Goal: Task Accomplishment & Management: Complete application form

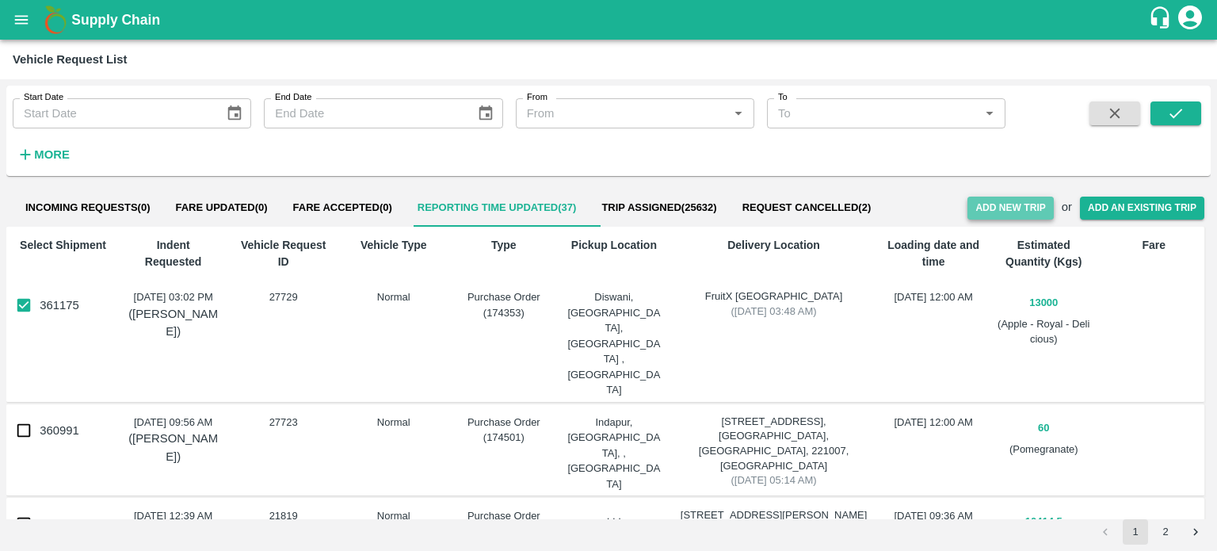
click at [993, 202] on button "Add New Trip" at bounding box center [1010, 207] width 86 height 23
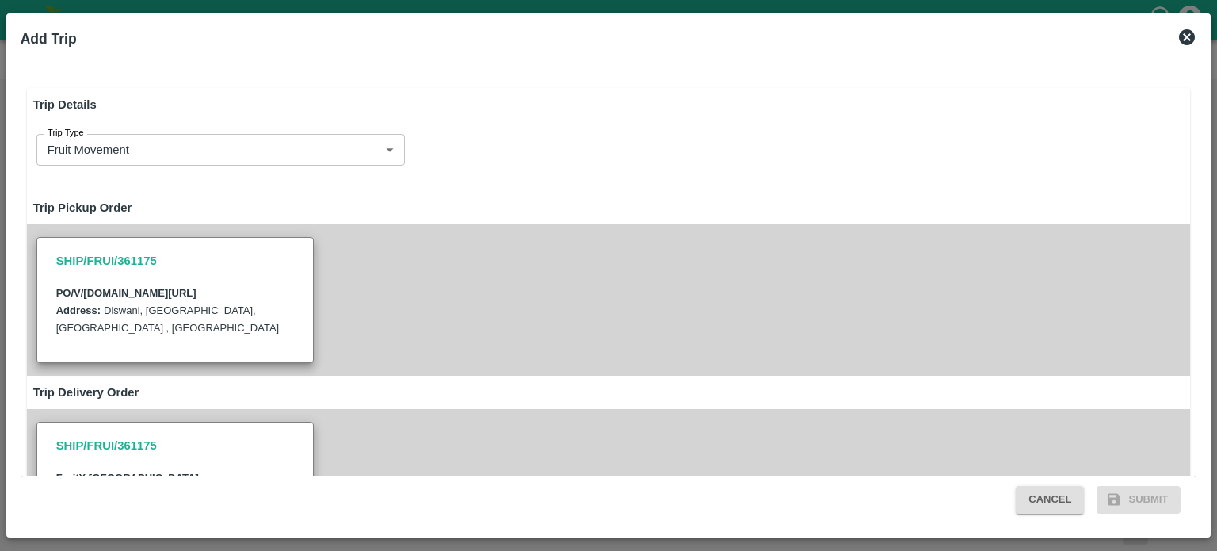
type input "13000"
type input "Normal"
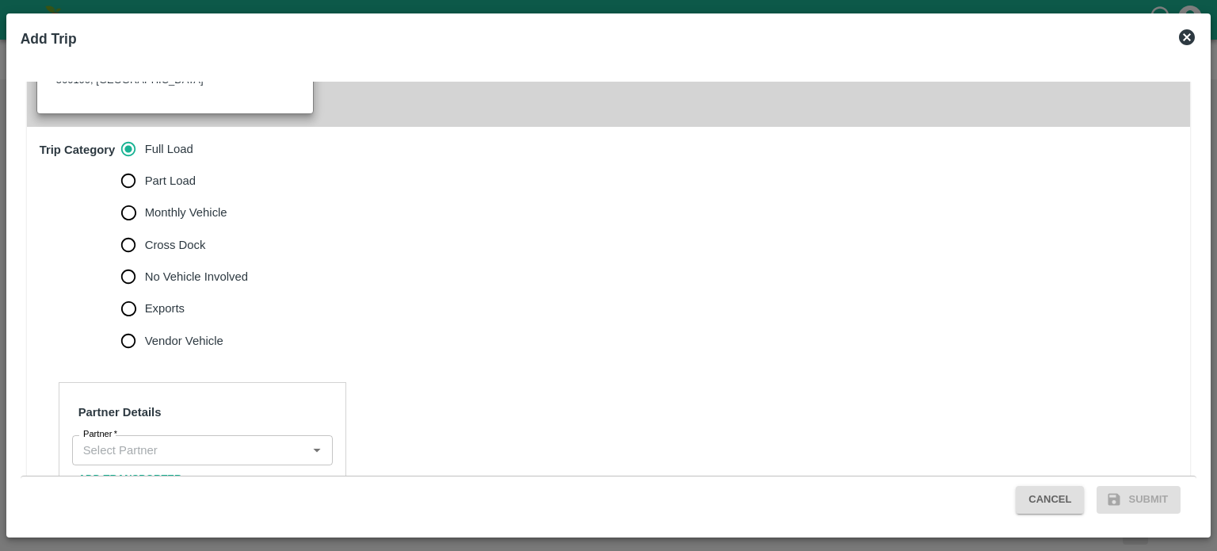
scroll to position [469, 0]
click at [141, 439] on input "Partner   *" at bounding box center [189, 449] width 225 height 21
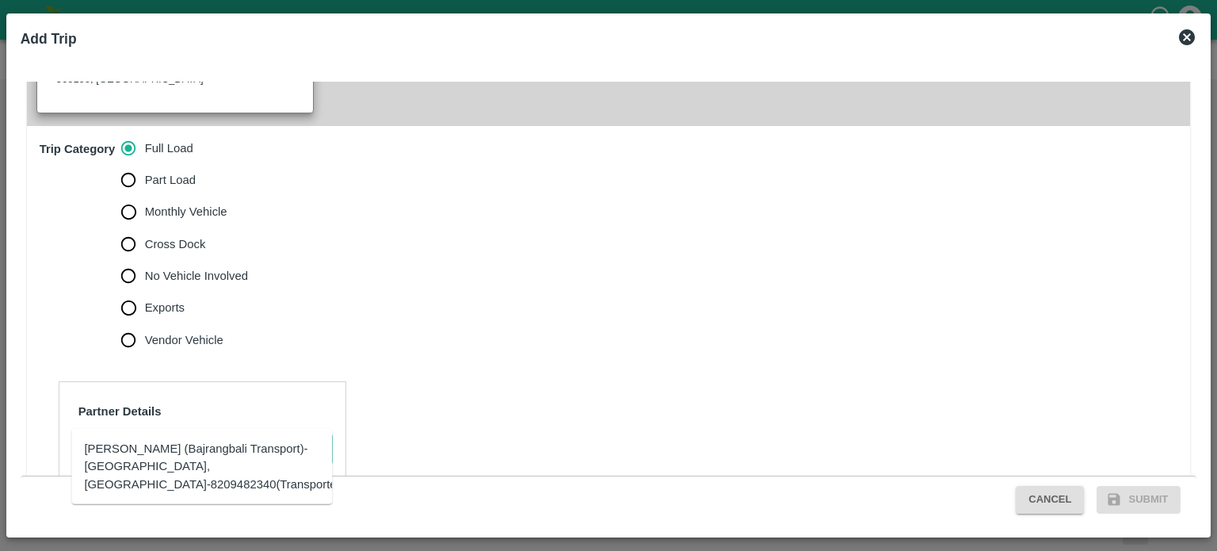
click at [130, 456] on div "Bacchan Lal (Bajrangbali Transport)-Girdharpura, Bhilwara-8209482340(Transporte…" at bounding box center [214, 466] width 260 height 53
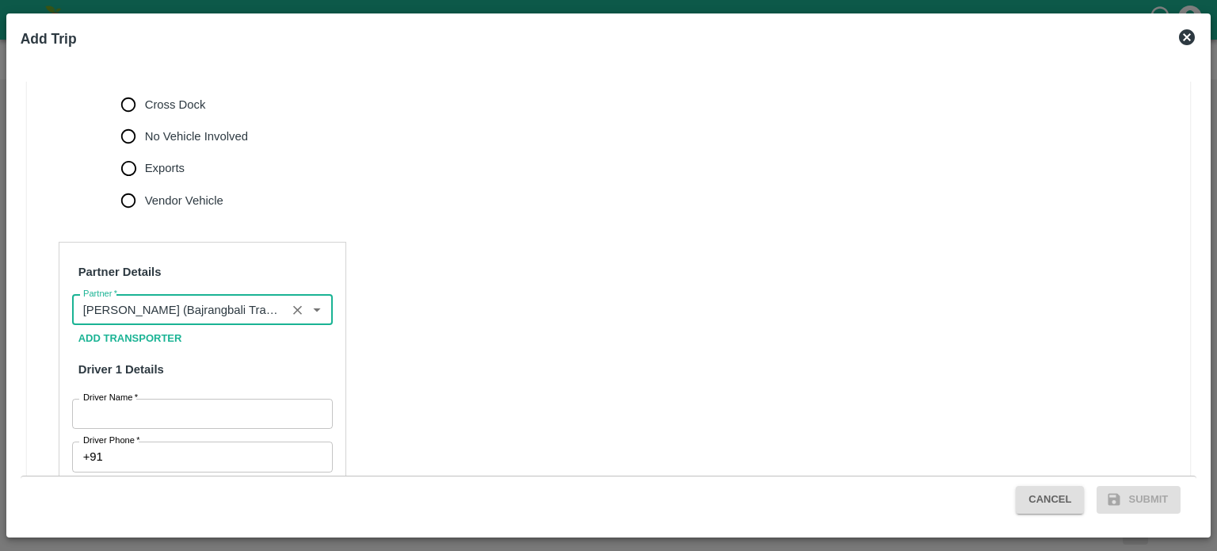
scroll to position [627, 0]
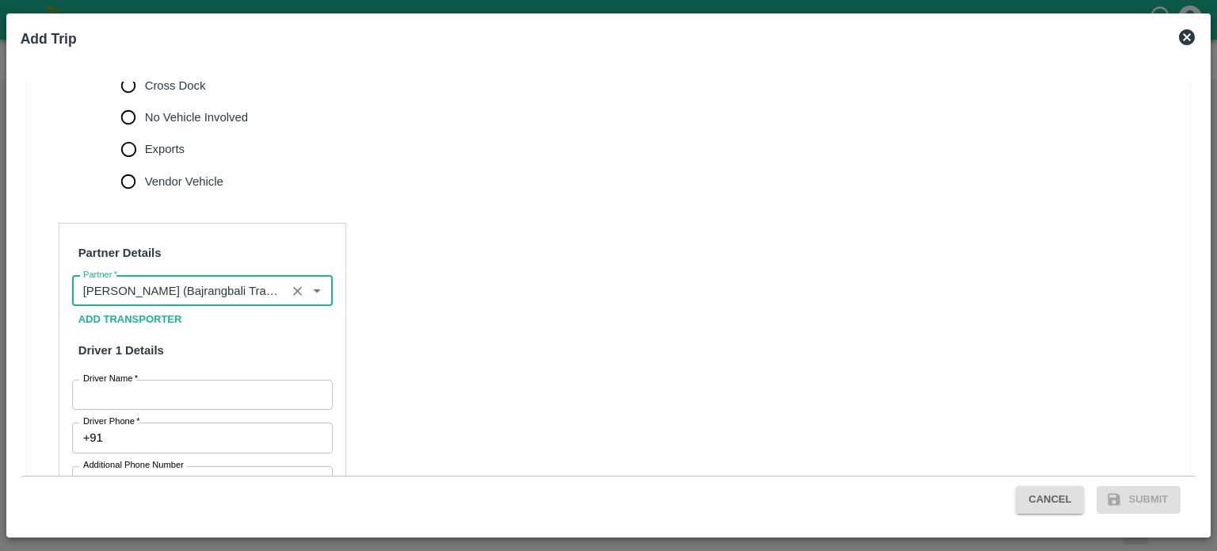
type input "Bacchan Lal (Bajrangbali Transport)-Girdharpura, Bhilwara-8209482340(Transporte…"
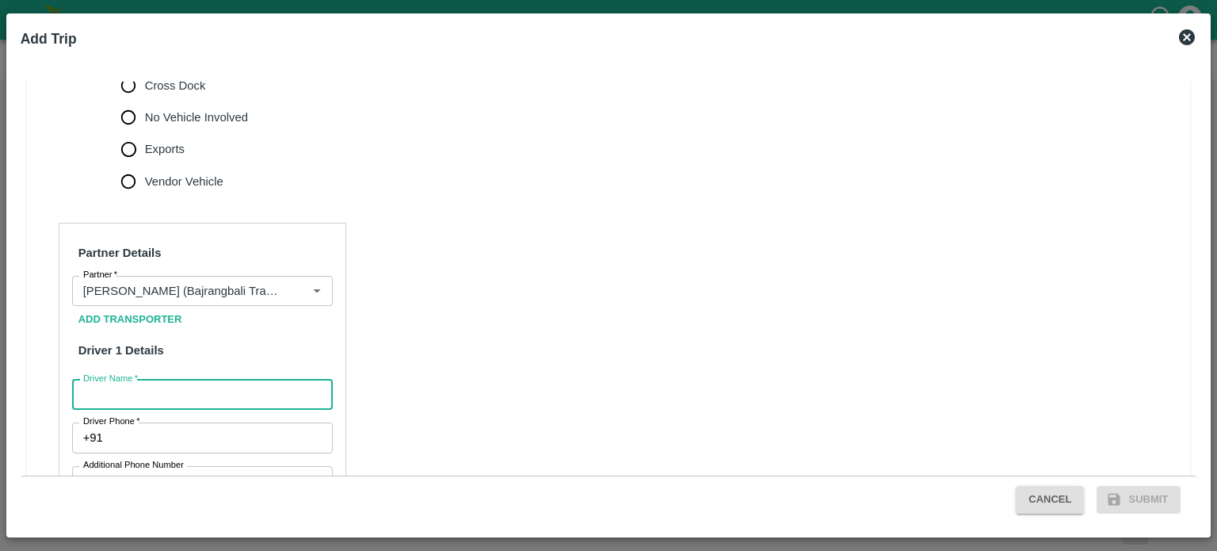
click at [133, 379] on input "Driver Name   *" at bounding box center [202, 394] width 261 height 30
type input "MUKESH"
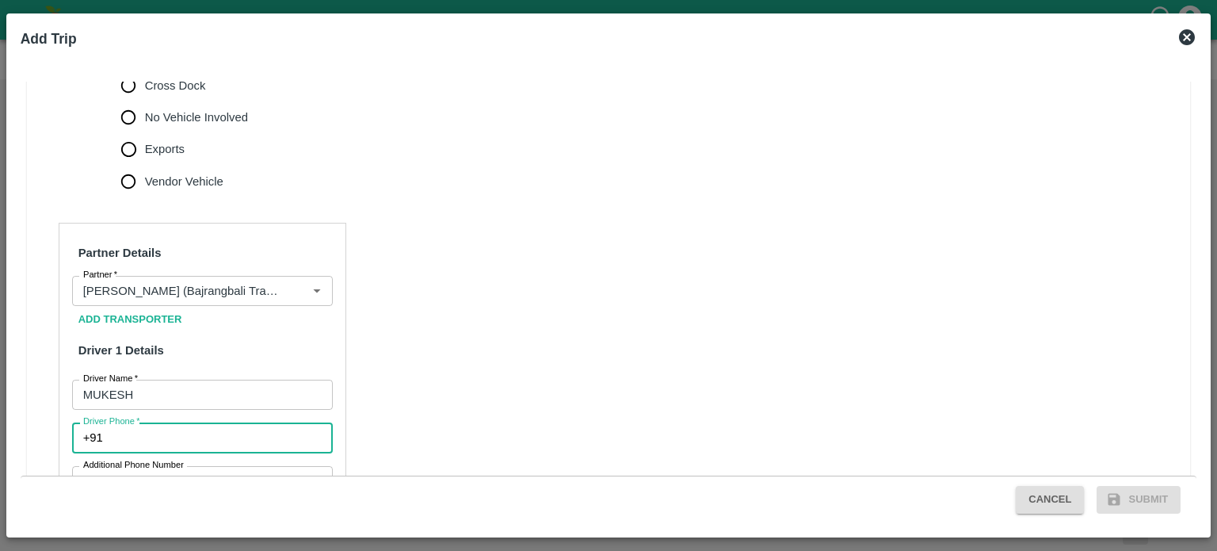
click at [147, 422] on input "Driver Phone   *" at bounding box center [220, 437] width 223 height 30
type input "9529220536"
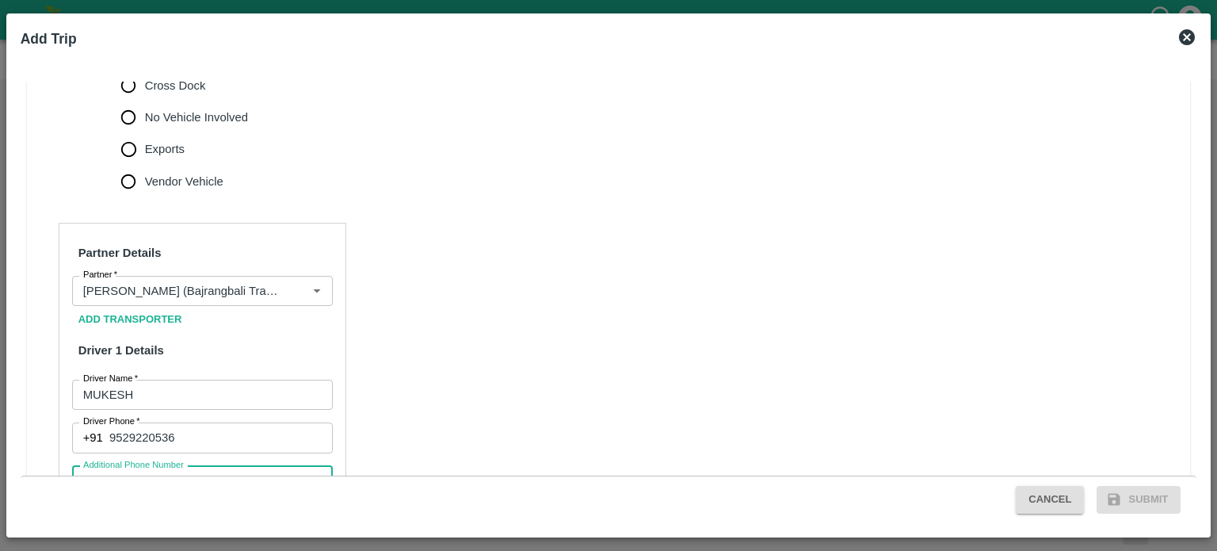
click at [234, 466] on input "Additional Phone Number" at bounding box center [220, 481] width 223 height 30
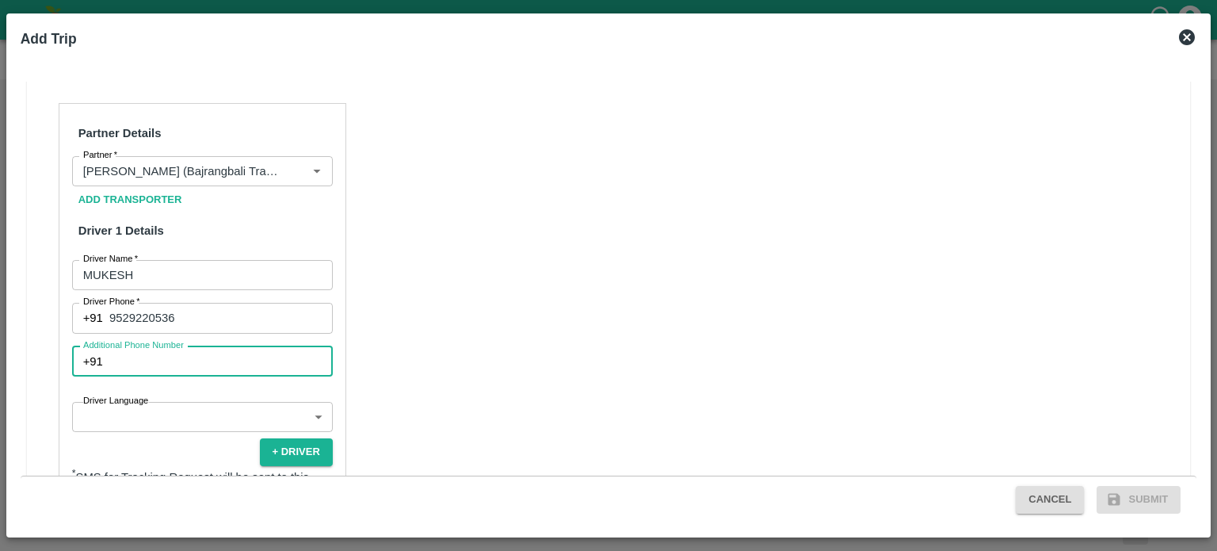
scroll to position [750, 0]
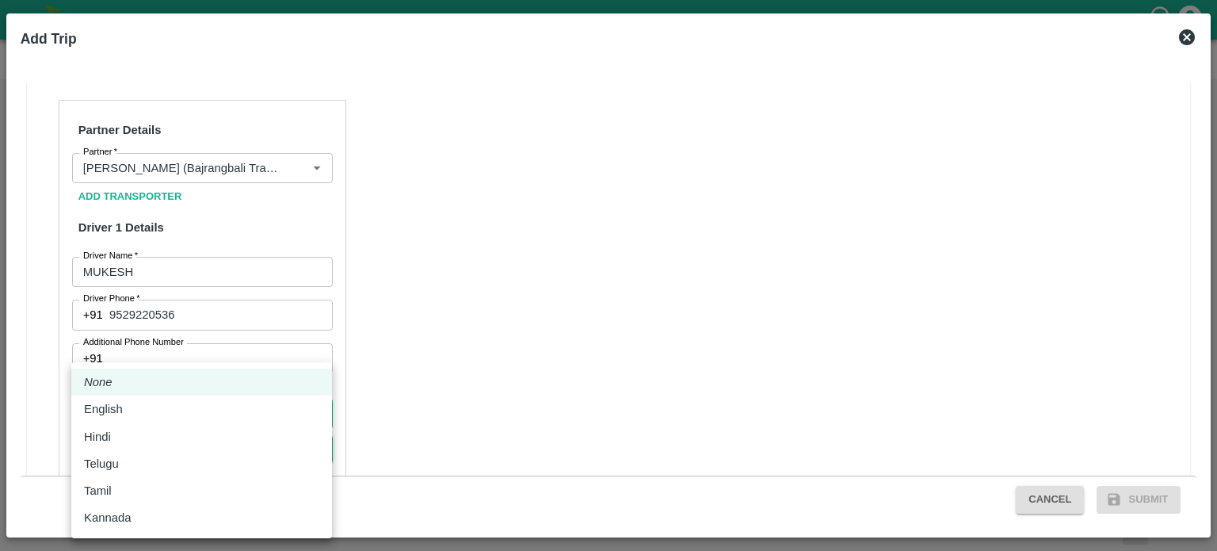
click at [114, 389] on body "Supply Chain Vehicle Request List Start Date Start Date End Date End Date From …" at bounding box center [608, 275] width 1217 height 551
click at [103, 433] on p "Hindi" at bounding box center [97, 436] width 27 height 17
type input "hi"
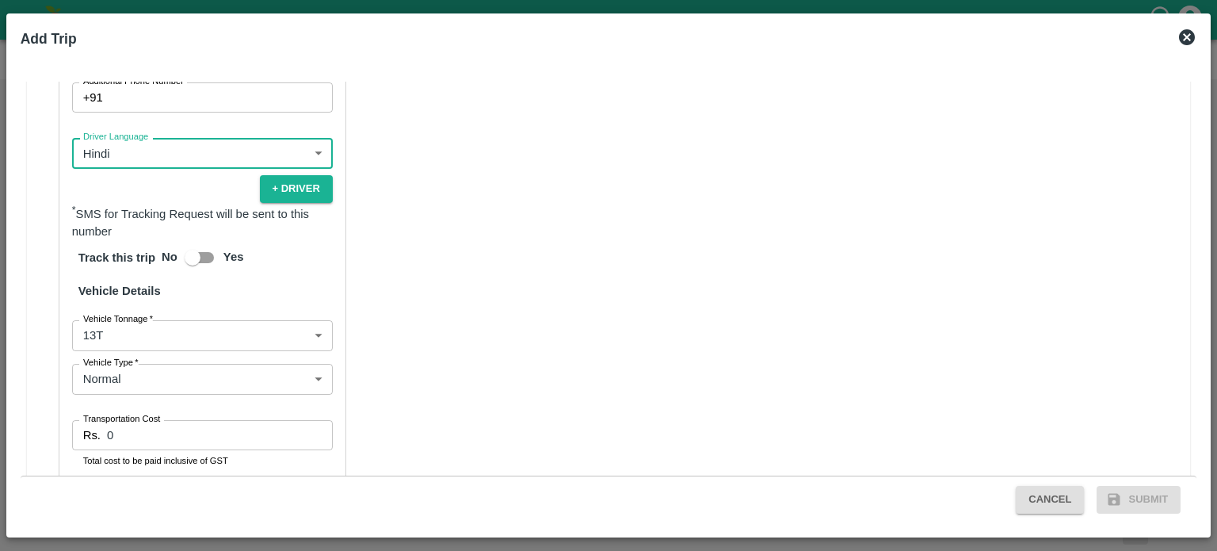
scroll to position [1012, 0]
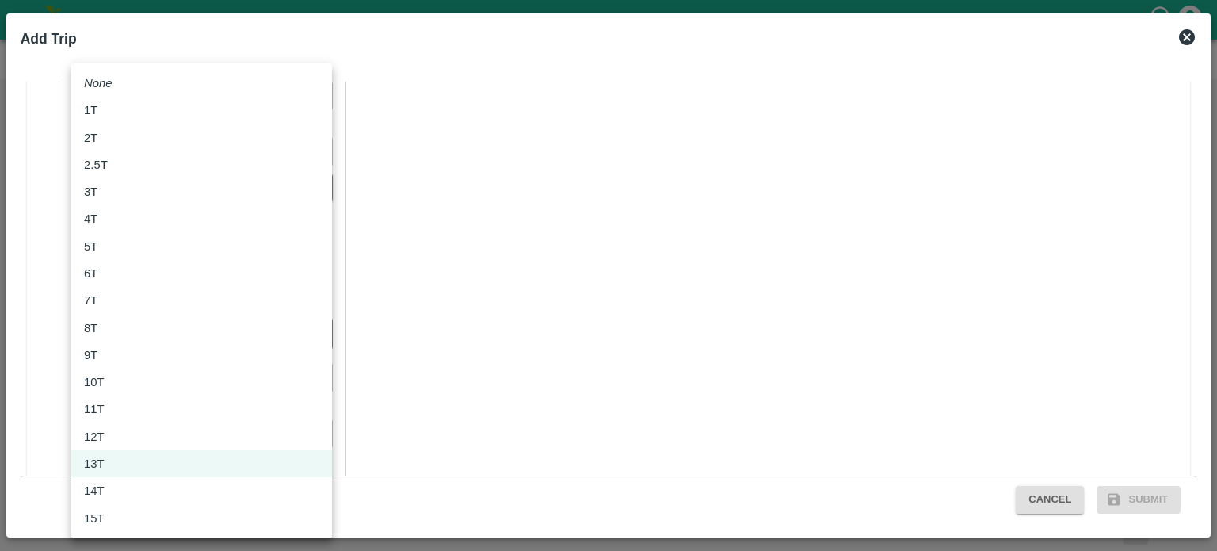
click at [139, 295] on body "Supply Chain Vehicle Request List Start Date Start Date End Date End Date From …" at bounding box center [608, 275] width 1217 height 551
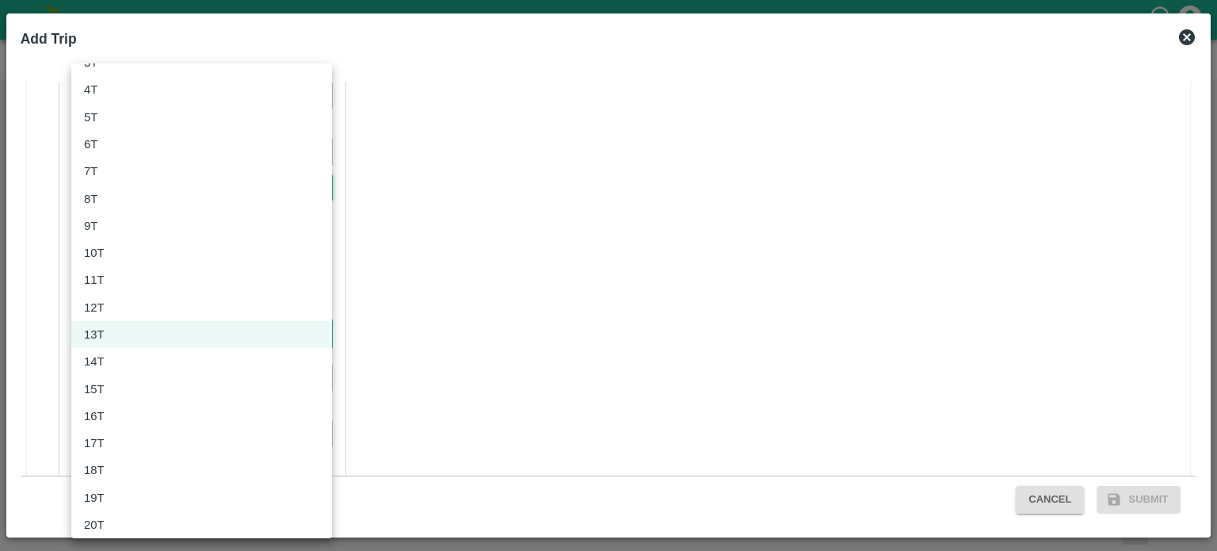
scroll to position [133, 0]
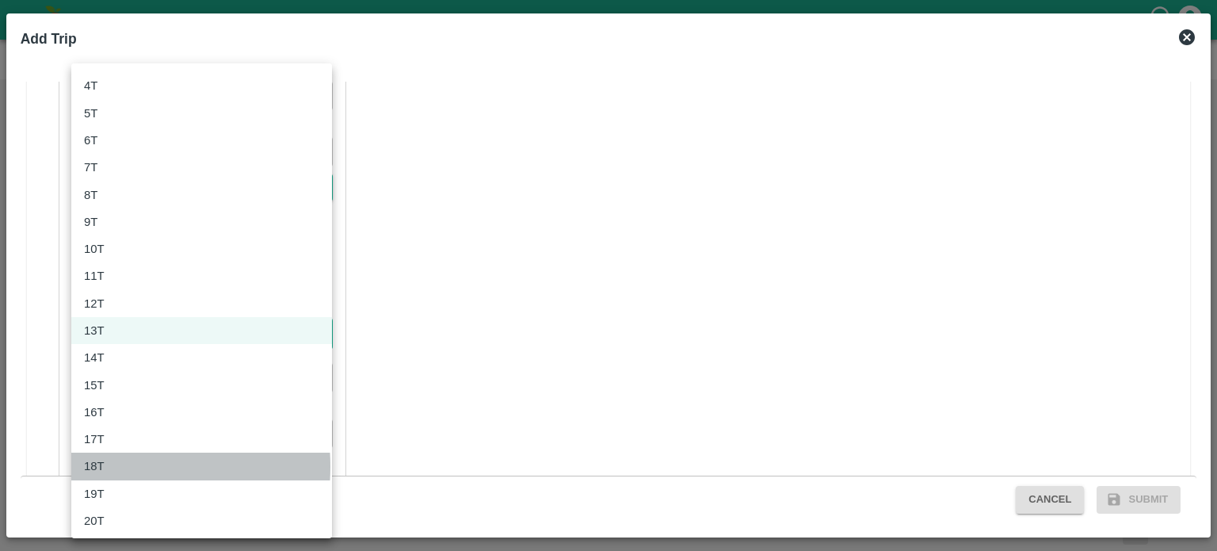
click at [94, 466] on p "18T" at bounding box center [94, 465] width 21 height 17
type input "18000"
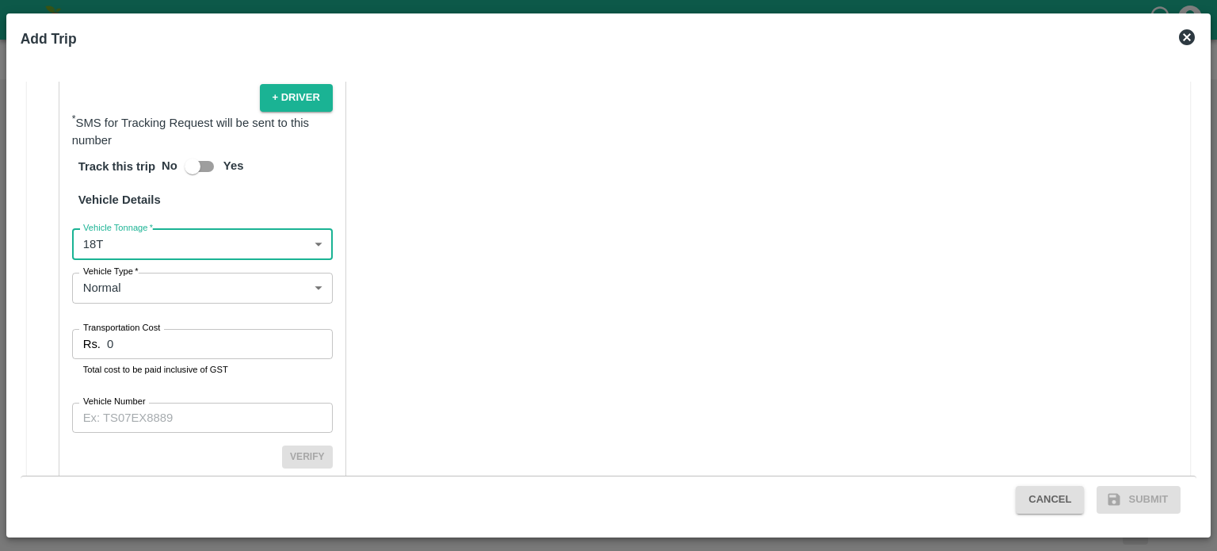
scroll to position [1103, 0]
click at [135, 328] on input "0" at bounding box center [220, 343] width 226 height 30
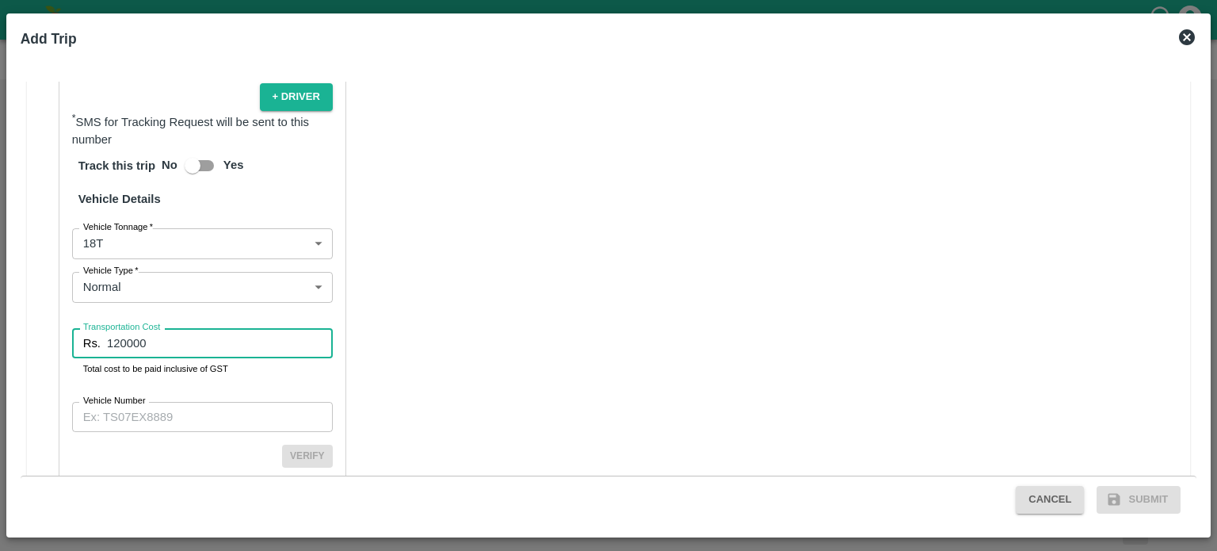
type input "120000"
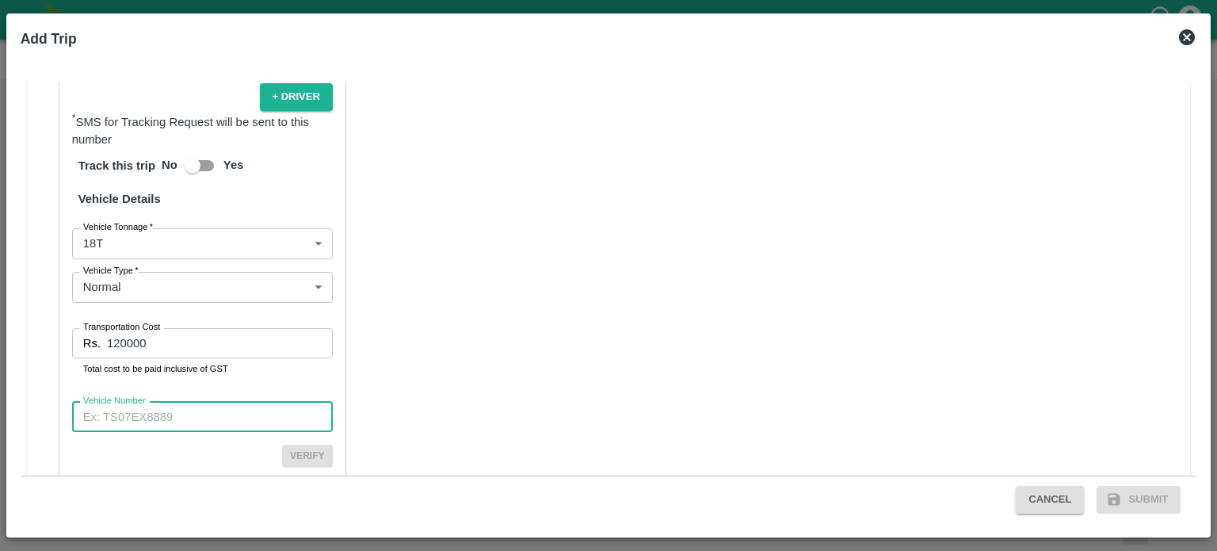
click at [126, 402] on input "Vehicle Number" at bounding box center [202, 417] width 261 height 30
type input "MH17CV7307"
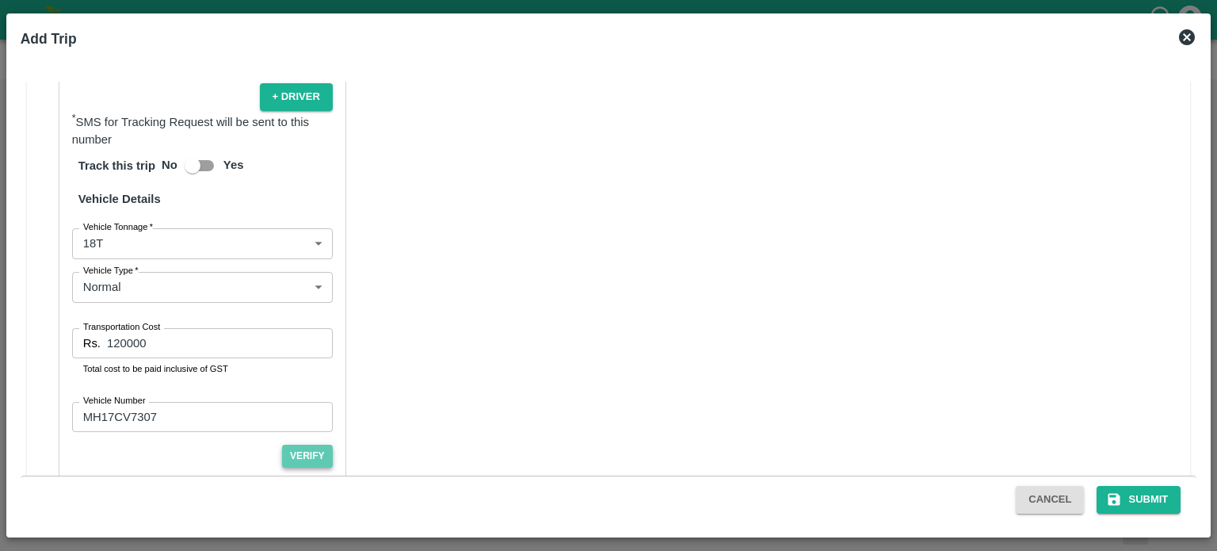
click at [307, 444] on button "Verify" at bounding box center [307, 455] width 51 height 23
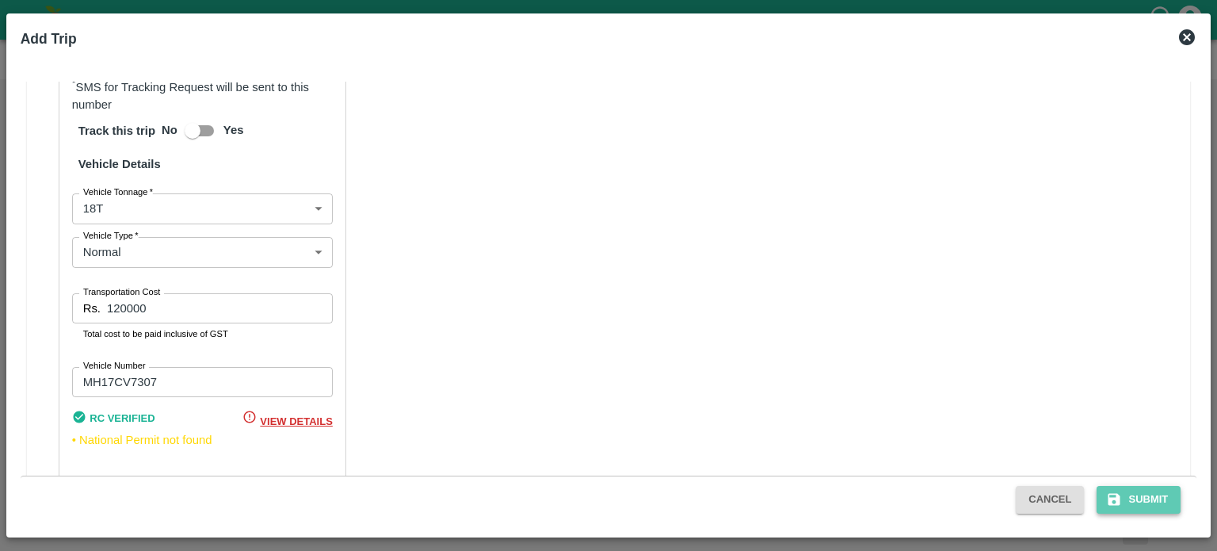
click at [1146, 494] on button "Submit" at bounding box center [1138, 500] width 84 height 28
